Goal: Information Seeking & Learning: Understand process/instructions

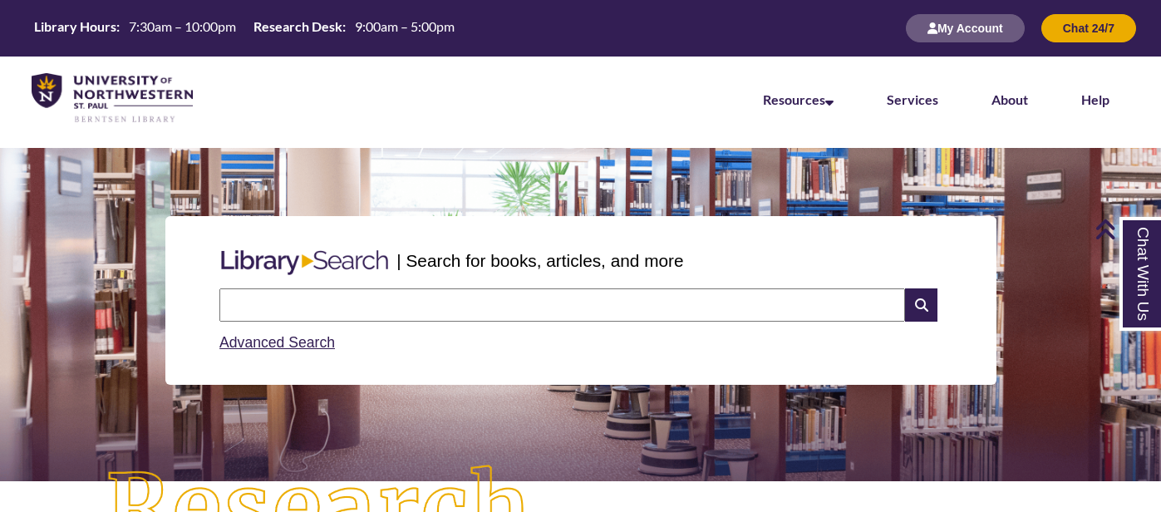
scroll to position [411, 0]
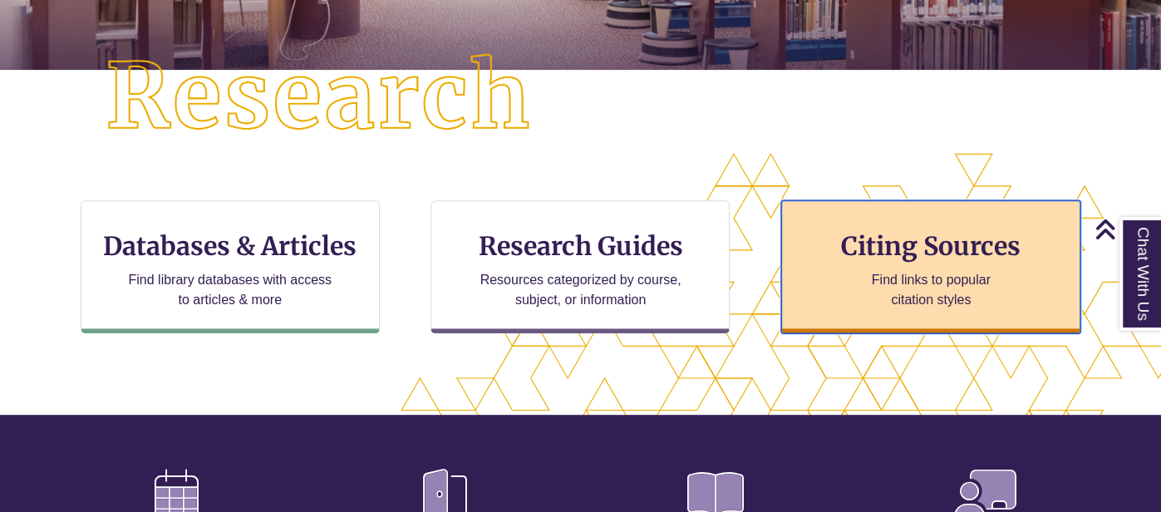
click at [882, 223] on div "Citing Sources Find links to popular citation styles" at bounding box center [930, 266] width 299 height 133
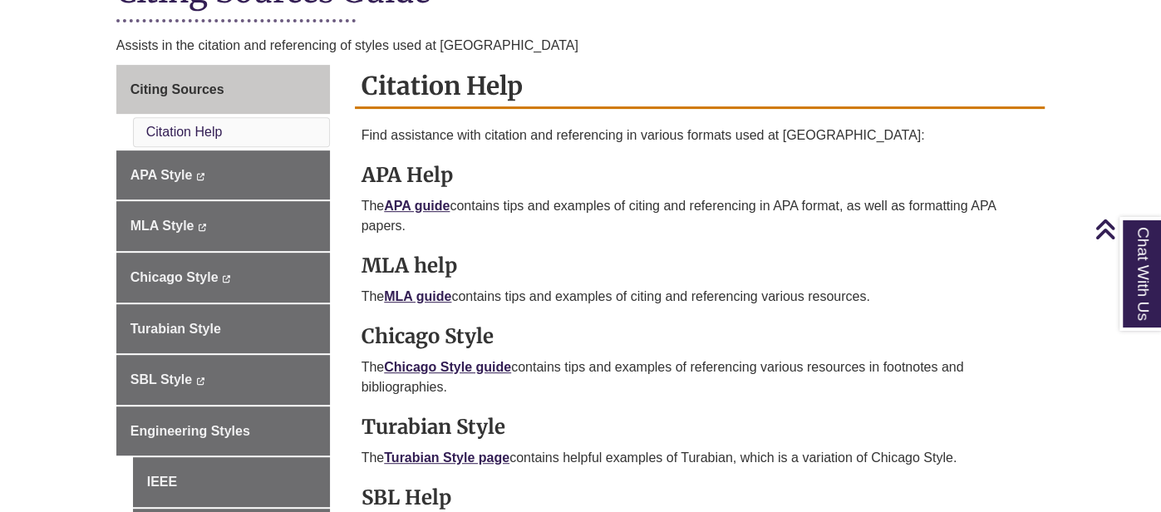
scroll to position [443, 0]
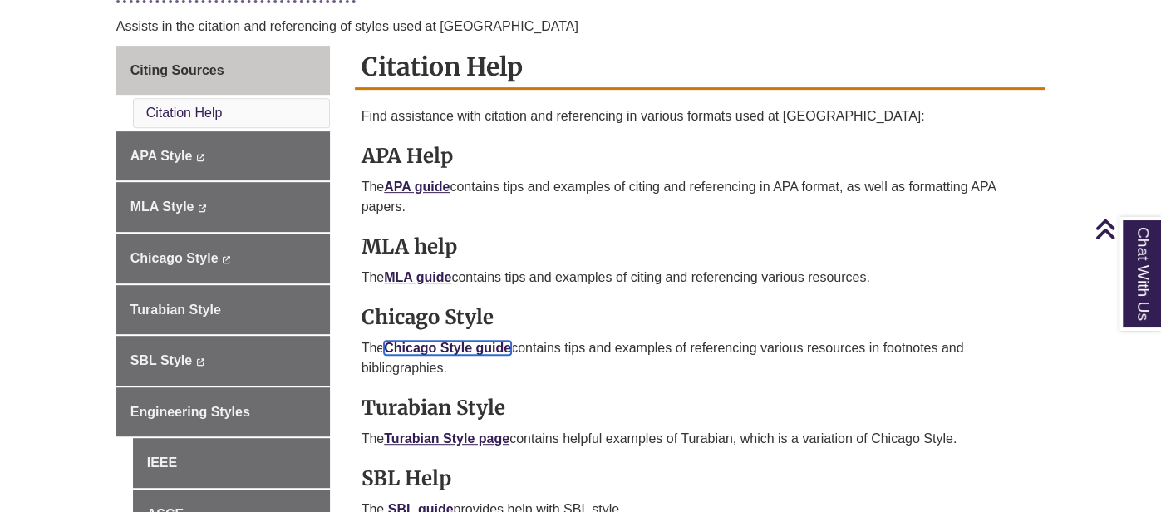
click at [485, 341] on link "Chicago Style guide" at bounding box center [447, 348] width 127 height 14
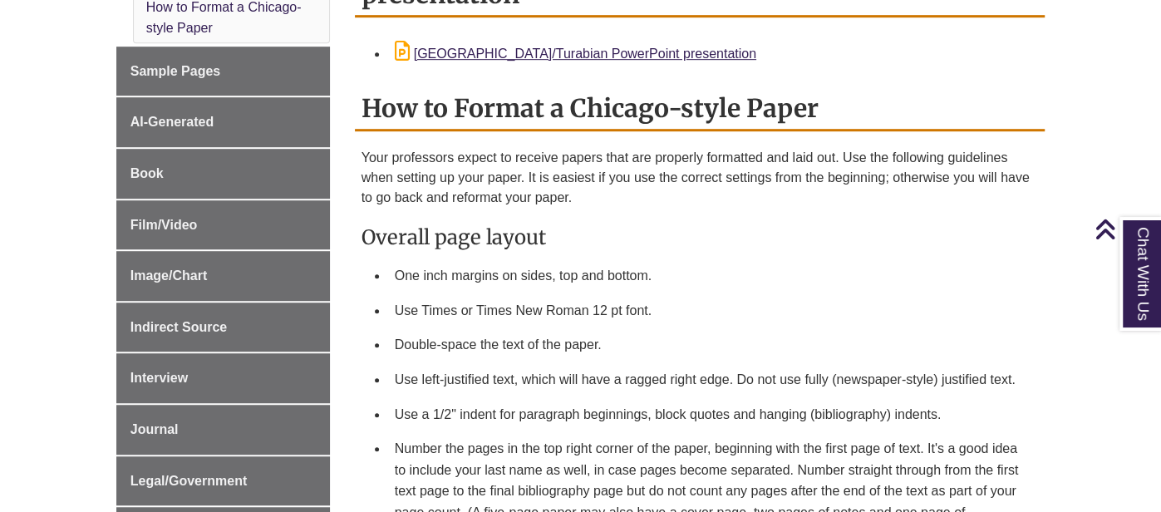
scroll to position [715, 0]
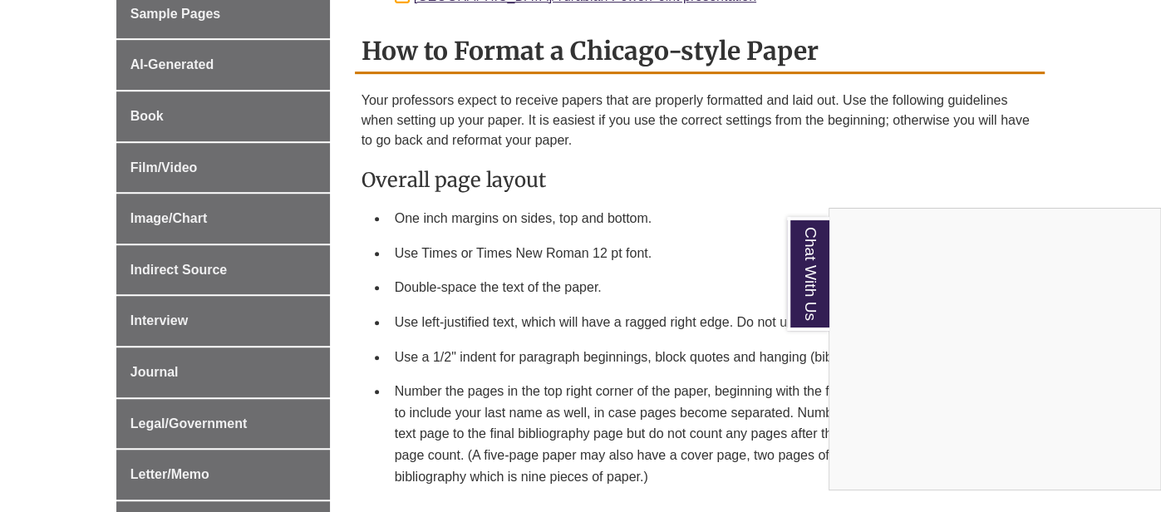
click at [158, 373] on div "Chat With Us" at bounding box center [580, 256] width 1161 height 512
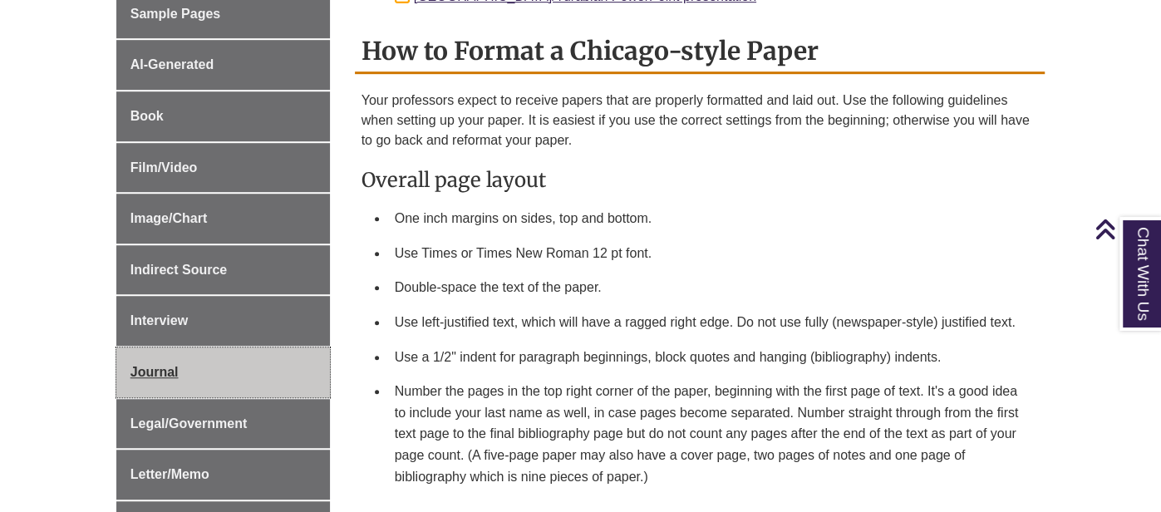
click at [161, 365] on span "Journal" at bounding box center [154, 372] width 48 height 14
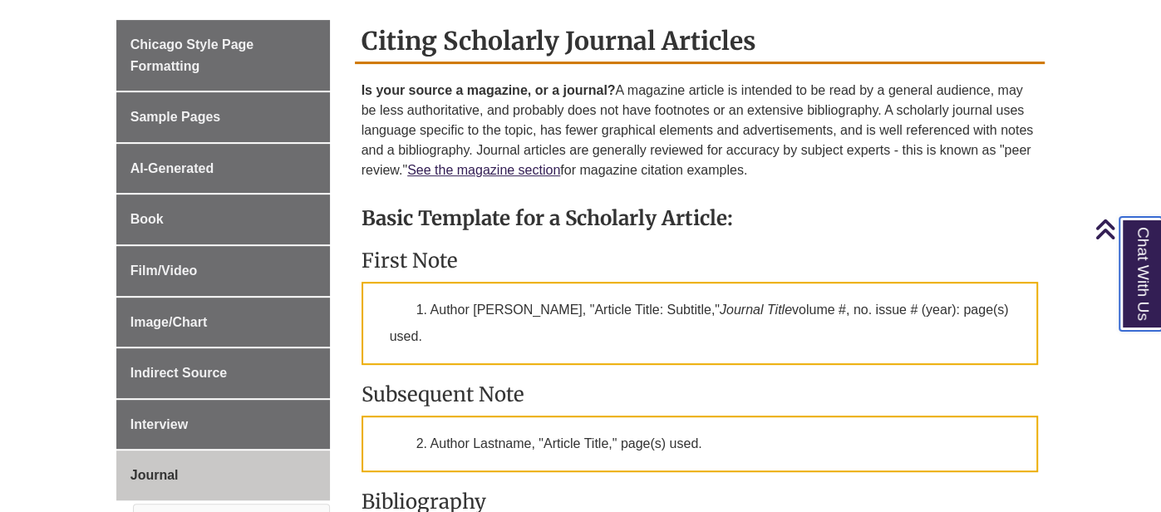
scroll to position [445, 0]
